Goal: Task Accomplishment & Management: Use online tool/utility

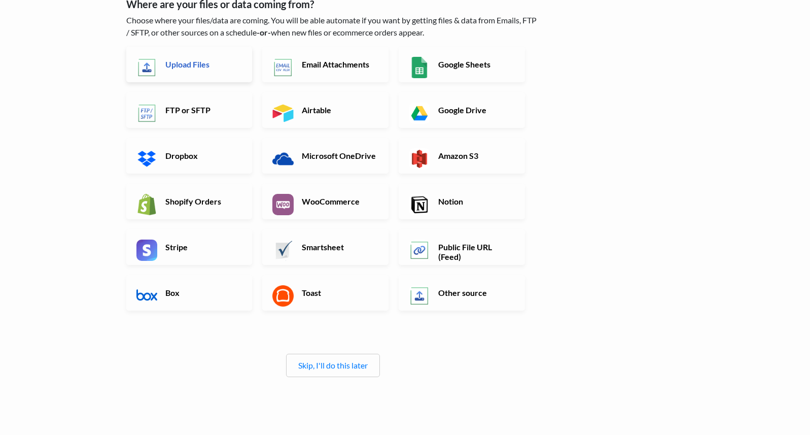
scroll to position [114, 0]
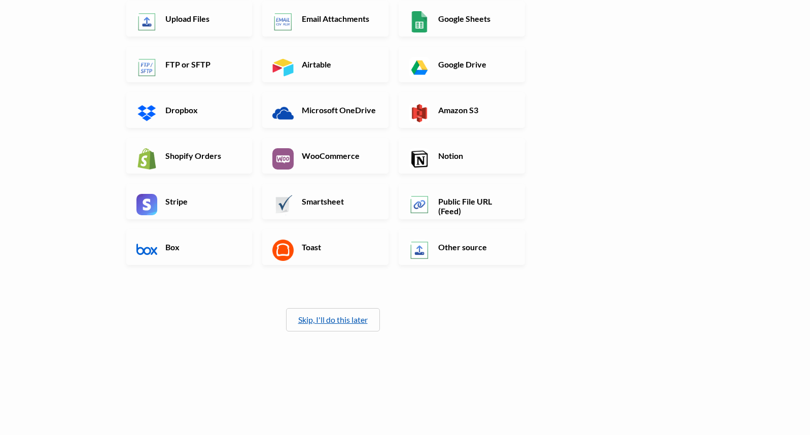
click at [312, 317] on link "Skip, I'll do this later" at bounding box center [333, 320] width 70 height 10
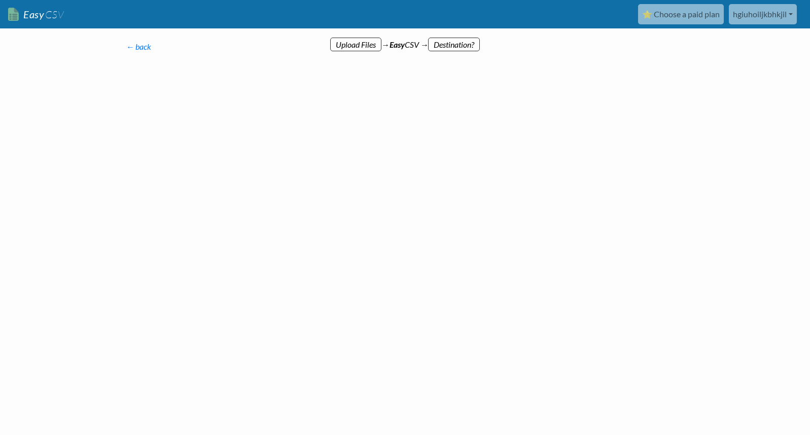
scroll to position [0, 0]
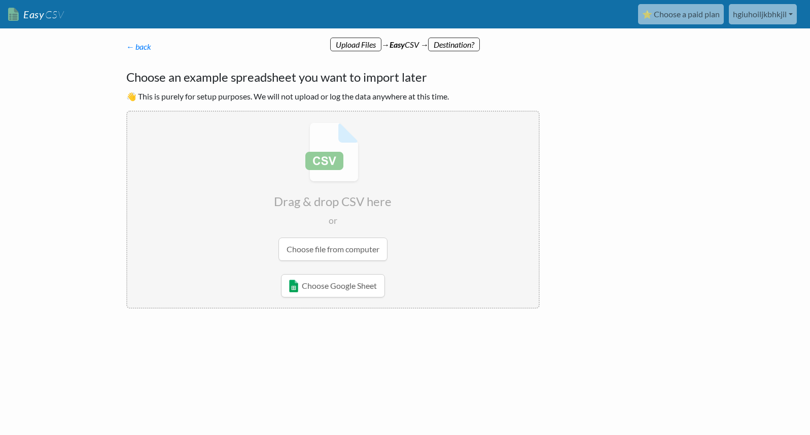
click at [300, 249] on input "file" at bounding box center [332, 192] width 411 height 160
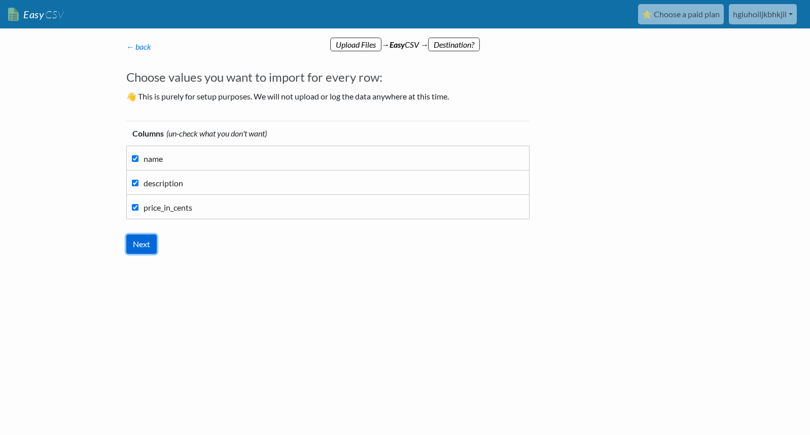
click at [139, 245] on input "Next" at bounding box center [141, 243] width 30 height 19
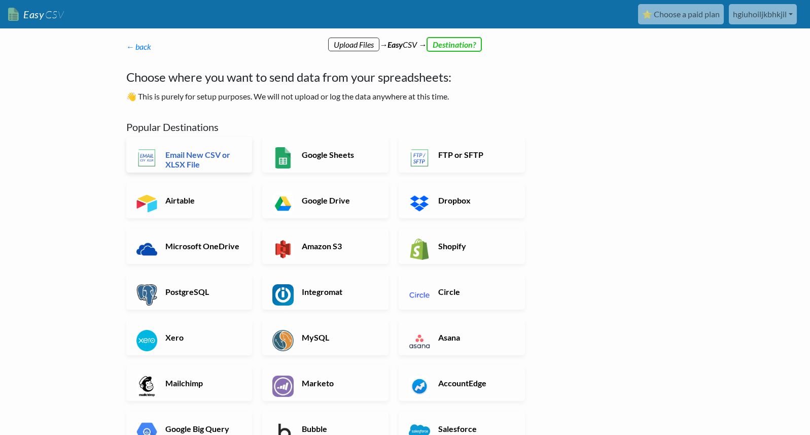
click at [195, 147] on link "Email New CSV or XLSX File" at bounding box center [189, 155] width 126 height 36
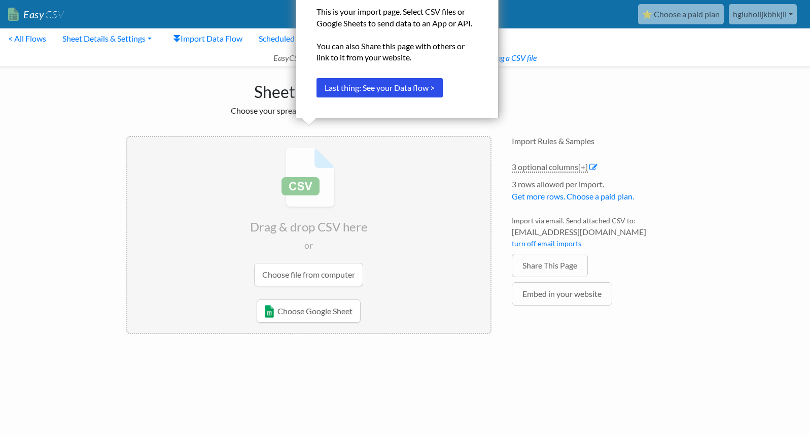
click at [525, 92] on div "Sheet Import Choose your spreadsheet below to import. Drag & drop CSV here or C…" at bounding box center [405, 206] width 578 height 279
click at [416, 92] on button "Last thing: See your Data flow >" at bounding box center [380, 87] width 126 height 19
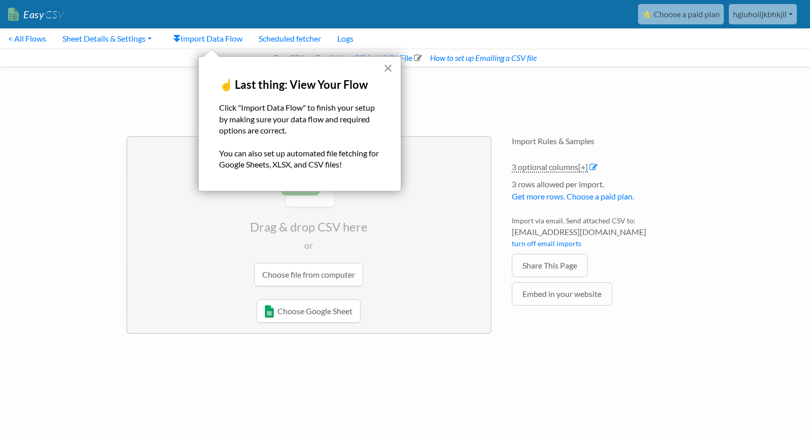
click at [386, 68] on button "×" at bounding box center [389, 68] width 10 height 16
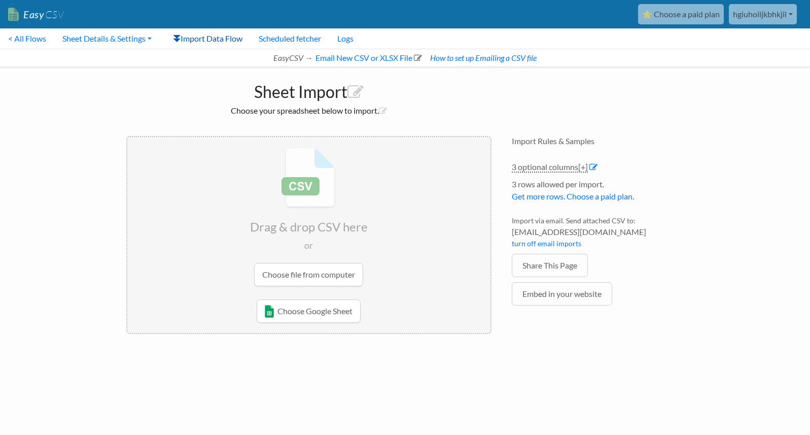
click at [228, 37] on link "Import Data Flow" at bounding box center [208, 38] width 86 height 20
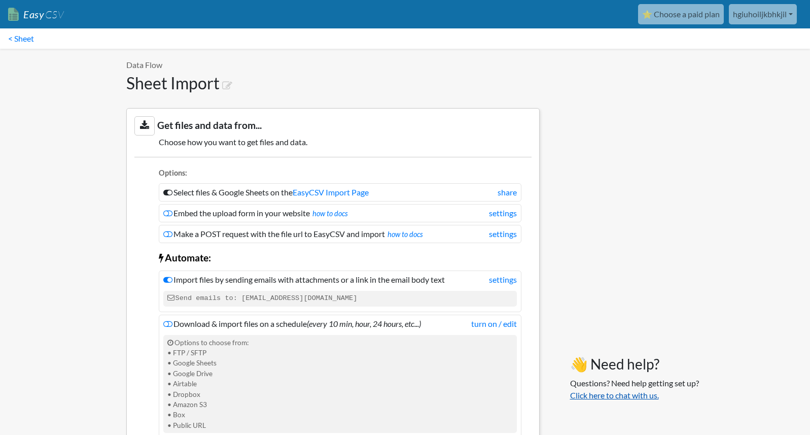
click at [630, 392] on link "Click here to chat with us." at bounding box center [614, 395] width 89 height 10
